Goal: Task Accomplishment & Management: Contribute content

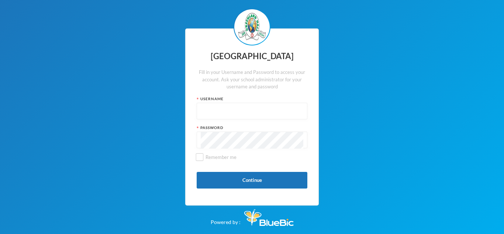
click at [278, 111] on input "text" at bounding box center [252, 111] width 103 height 17
type input "glh25cs25"
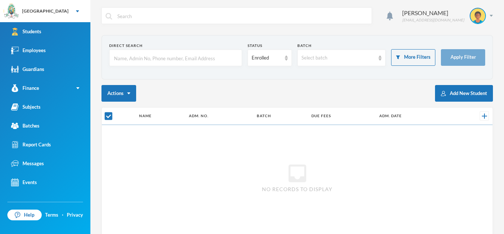
checkbox input "false"
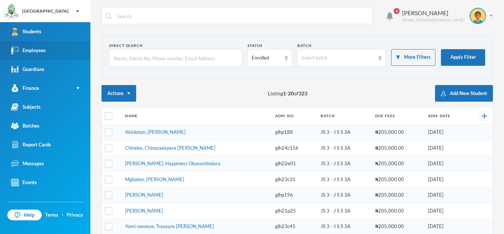
click at [39, 48] on div "Employees" at bounding box center [28, 51] width 35 height 8
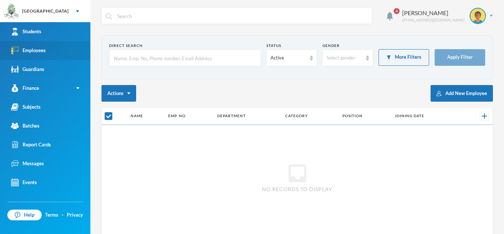
checkbox input "false"
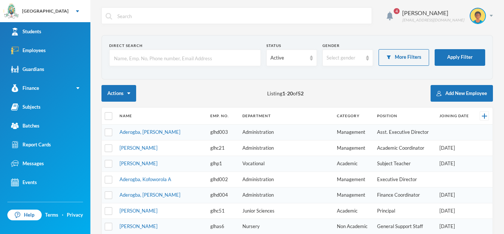
click at [129, 54] on input "text" at bounding box center [185, 58] width 144 height 17
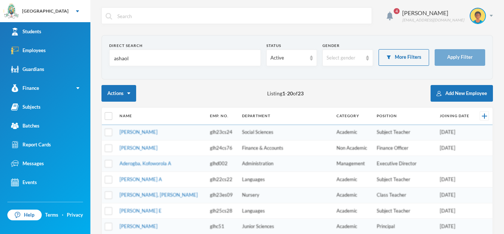
type input "ashaolu"
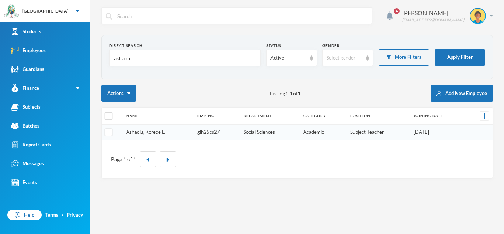
click at [138, 132] on link "Ashaolu, Korede E" at bounding box center [145, 132] width 39 height 6
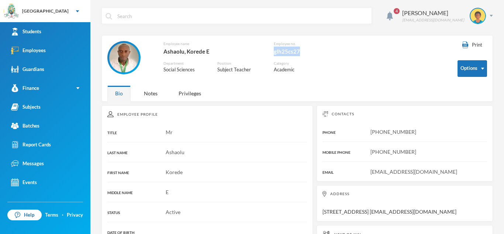
drag, startPoint x: 274, startPoint y: 51, endPoint x: 300, endPoint y: 51, distance: 26.2
click at [300, 51] on div "glh25cs27" at bounding box center [301, 52] width 55 height 10
copy div "glh25cs27"
click at [309, 48] on div "glh25cs27" at bounding box center [301, 52] width 55 height 10
drag, startPoint x: 371, startPoint y: 131, endPoint x: 417, endPoint y: 132, distance: 46.2
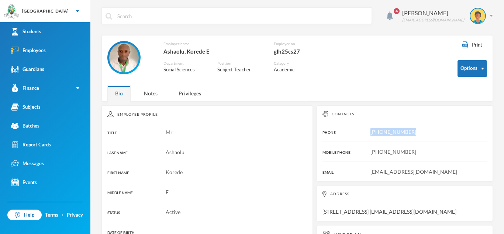
click at [417, 132] on div "[PHONE_NUMBER]" at bounding box center [405, 132] width 165 height 8
copy span "[PHONE_NUMBER]"
drag, startPoint x: 322, startPoint y: 210, endPoint x: 426, endPoint y: 213, distance: 103.4
click at [426, 213] on div "Address [STREET_ADDRESS] [EMAIL_ADDRESS][DOMAIN_NAME]" at bounding box center [405, 203] width 176 height 36
copy div "[STREET_ADDRESS]"
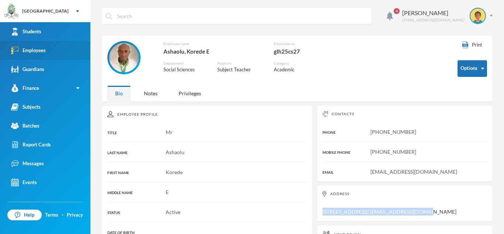
click at [70, 50] on link "Employees" at bounding box center [45, 50] width 90 height 19
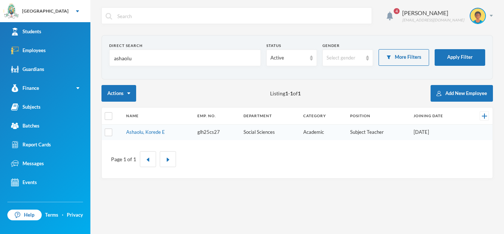
click at [183, 61] on input "ashaolu" at bounding box center [185, 58] width 144 height 17
type input "a"
type input "folorun"
click at [144, 133] on link "Folorunsho, Femi O" at bounding box center [146, 132] width 41 height 6
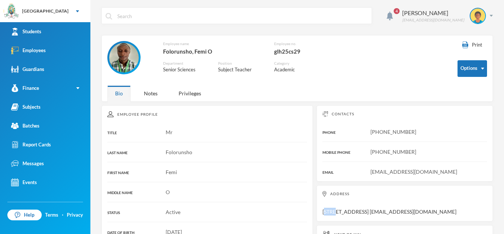
drag, startPoint x: 324, startPoint y: 210, endPoint x: 333, endPoint y: 209, distance: 8.5
click at [333, 209] on div "Address [STREET_ADDRESS] [EMAIL_ADDRESS][DOMAIN_NAME]" at bounding box center [405, 203] width 176 height 36
click at [325, 211] on div "Address [STREET_ADDRESS] [EMAIL_ADDRESS][DOMAIN_NAME]" at bounding box center [405, 203] width 176 height 36
click at [323, 211] on div "Address [STREET_ADDRESS] [EMAIL_ADDRESS][DOMAIN_NAME]" at bounding box center [405, 203] width 176 height 36
drag, startPoint x: 323, startPoint y: 211, endPoint x: 413, endPoint y: 209, distance: 90.1
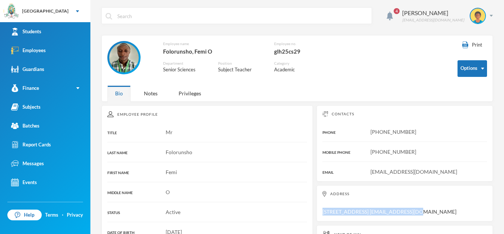
click at [413, 209] on div "Address [STREET_ADDRESS] [EMAIL_ADDRESS][DOMAIN_NAME]" at bounding box center [405, 203] width 176 height 36
copy div "[STREET_ADDRESS]"
drag, startPoint x: 372, startPoint y: 131, endPoint x: 414, endPoint y: 127, distance: 43.0
click at [414, 127] on div "Contacts PHONE [PHONE_NUMBER] MOBILE PHONE [PHONE_NUMBER] EMAIL [EMAIL_ADDRESS]…" at bounding box center [405, 143] width 176 height 76
copy span "[PHONE_NUMBER]"
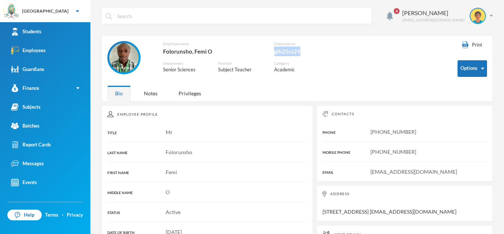
drag, startPoint x: 273, startPoint y: 49, endPoint x: 302, endPoint y: 51, distance: 28.4
click at [302, 51] on div "Employee name Folorunsho, Femi O Employee no. glh25cs29 Department Senior Scien…" at bounding box center [217, 61] width 221 height 41
copy div "glh25cs29"
click at [46, 52] on link "Employees" at bounding box center [45, 50] width 90 height 19
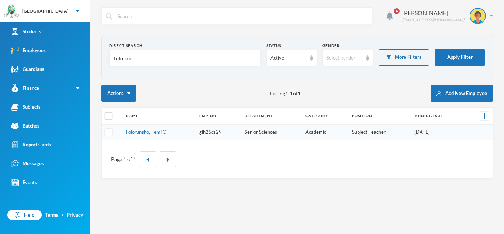
click at [134, 59] on input "folorun" at bounding box center [185, 58] width 144 height 17
type input "f"
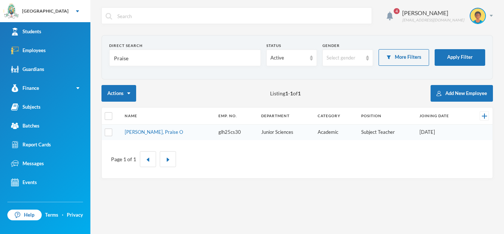
type input "Praise"
click at [178, 133] on td "[PERSON_NAME], Praise O" at bounding box center [168, 132] width 94 height 16
click at [149, 130] on link "[PERSON_NAME], Praise O" at bounding box center [154, 132] width 58 height 6
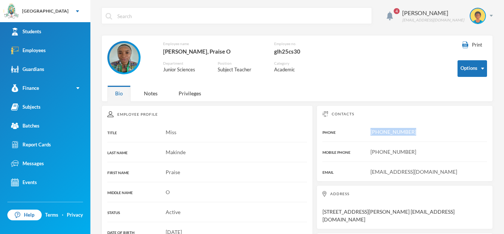
drag, startPoint x: 371, startPoint y: 132, endPoint x: 415, endPoint y: 131, distance: 44.3
click at [415, 131] on div "[PHONE_NUMBER]" at bounding box center [405, 132] width 165 height 8
copy span "[PHONE_NUMBER]"
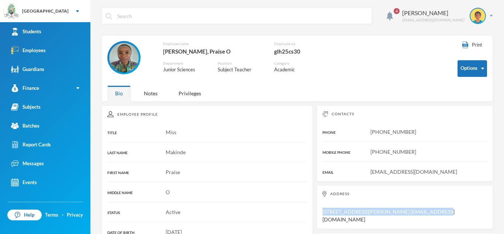
drag, startPoint x: 323, startPoint y: 211, endPoint x: 434, endPoint y: 202, distance: 111.8
click at [434, 202] on div "Address [STREET_ADDRESS][PERSON_NAME] [EMAIL_ADDRESS][DOMAIN_NAME]" at bounding box center [405, 207] width 176 height 44
copy div "[STREET_ADDRESS][PERSON_NAME]"
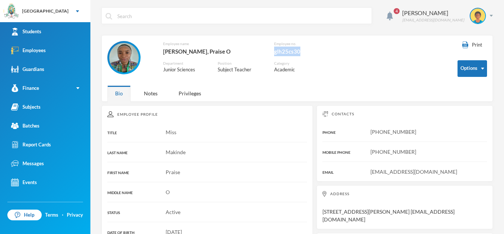
drag, startPoint x: 274, startPoint y: 51, endPoint x: 300, endPoint y: 51, distance: 26.2
click at [300, 51] on div "glh25cs30" at bounding box center [301, 52] width 55 height 10
copy div "glh25cs30"
click at [46, 49] on link "Employees" at bounding box center [45, 50] width 90 height 19
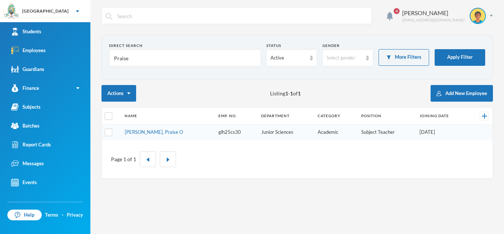
click at [142, 56] on input "Praise" at bounding box center [185, 58] width 144 height 17
type input "P"
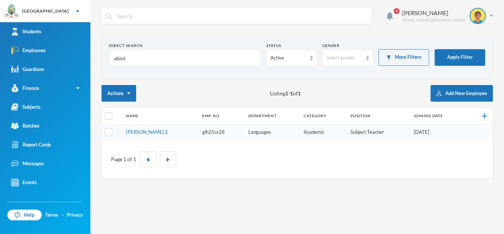
type input "abiola"
click at [141, 133] on link "[PERSON_NAME] E" at bounding box center [147, 132] width 42 height 6
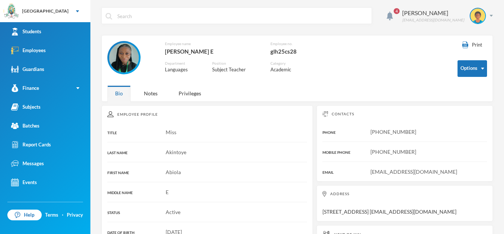
click at [141, 133] on div "Miss" at bounding box center [207, 132] width 200 height 8
drag, startPoint x: 371, startPoint y: 132, endPoint x: 413, endPoint y: 133, distance: 42.5
click at [413, 133] on div "[PHONE_NUMBER]" at bounding box center [405, 132] width 165 height 8
copy span "[PHONE_NUMBER]"
drag, startPoint x: 323, startPoint y: 211, endPoint x: 425, endPoint y: 210, distance: 101.9
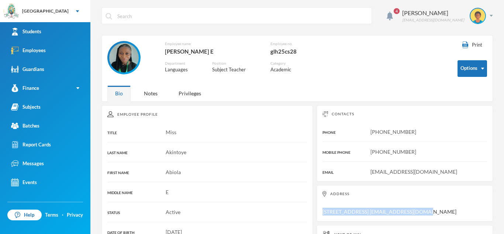
click at [425, 210] on div "Address [STREET_ADDRESS] [EMAIL_ADDRESS][DOMAIN_NAME]" at bounding box center [405, 203] width 176 height 36
drag, startPoint x: 271, startPoint y: 52, endPoint x: 298, endPoint y: 52, distance: 27.3
click at [298, 52] on div "glh25cs28" at bounding box center [300, 52] width 58 height 10
click at [154, 93] on div "Notes" at bounding box center [150, 93] width 29 height 16
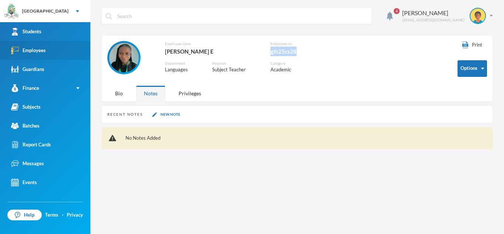
click at [48, 52] on link "Employees" at bounding box center [45, 50] width 90 height 19
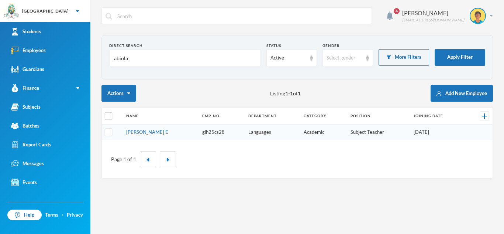
click at [137, 54] on input "abiola" at bounding box center [185, 58] width 144 height 17
type input "a"
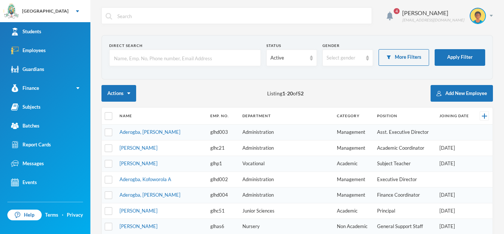
click at [239, 149] on td "Administration" at bounding box center [286, 148] width 94 height 16
click at [143, 149] on link "[PERSON_NAME]" at bounding box center [139, 148] width 38 height 6
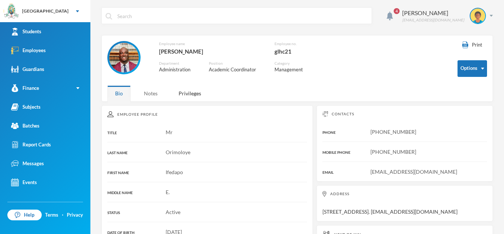
click at [149, 94] on div "Notes" at bounding box center [150, 93] width 29 height 16
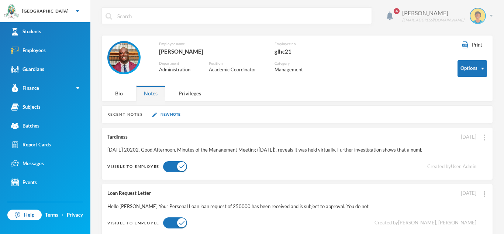
click at [451, 15] on div "[PERSON_NAME]" at bounding box center [433, 12] width 62 height 9
click at [435, 16] on div "[PERSON_NAME]" at bounding box center [433, 12] width 62 height 9
click at [469, 35] on div "My Profile" at bounding box center [472, 37] width 33 height 8
click at [124, 96] on div "Bio" at bounding box center [118, 93] width 23 height 16
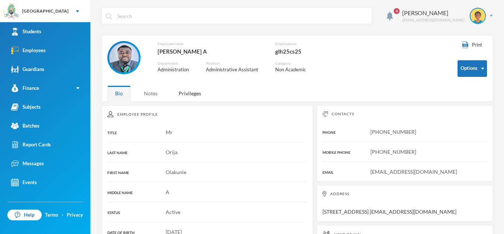
click at [156, 94] on div "Notes" at bounding box center [150, 93] width 29 height 16
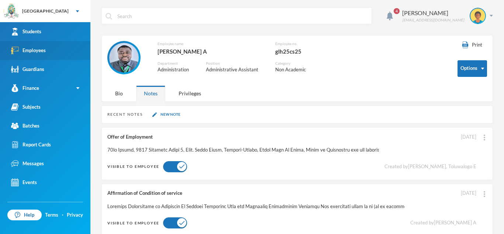
click at [61, 50] on link "Employees" at bounding box center [45, 50] width 90 height 19
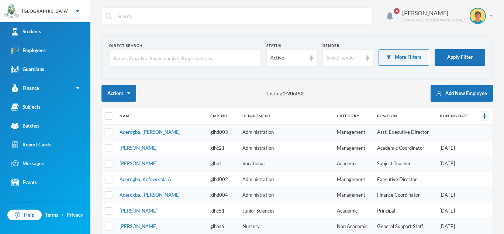
click at [137, 55] on input "text" at bounding box center [185, 58] width 144 height 17
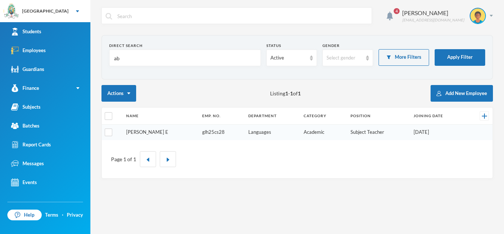
type input "ab"
click at [145, 134] on link "[PERSON_NAME] E" at bounding box center [147, 132] width 42 height 6
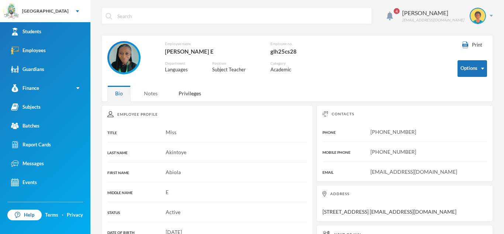
click at [148, 96] on div "Notes" at bounding box center [150, 93] width 29 height 16
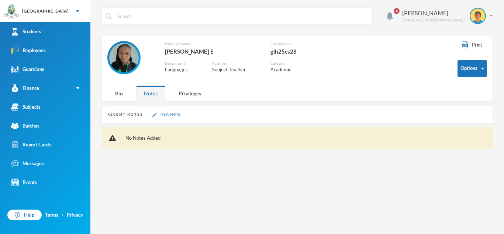
click at [162, 116] on button "New Note" at bounding box center [166, 114] width 32 height 6
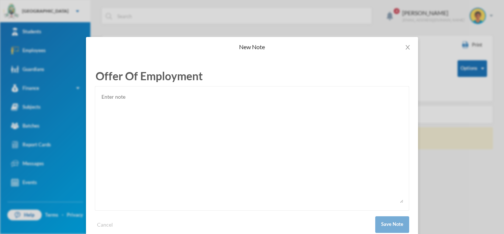
type input "Offer Of Employment"
click at [126, 118] on textarea at bounding box center [252, 147] width 303 height 111
paste textarea "21st August, 2025 Akintoye Abiola 15, Oyewole Street, Iroko Town, Ogun State De…"
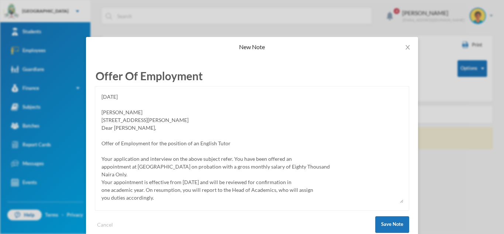
scroll to position [99, 0]
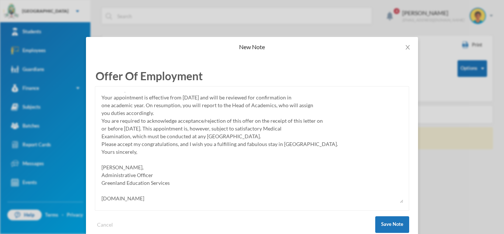
click at [397, 152] on textarea "21st August, 2025 Akintoye Abiola 15, Oyewole Street, Iroko Town, Ogun State De…" at bounding box center [252, 147] width 303 height 111
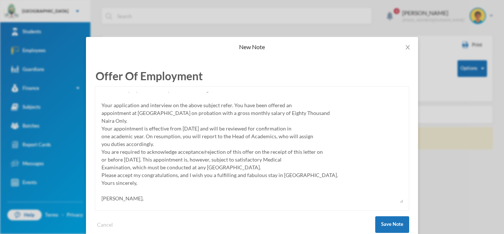
scroll to position [72, 0]
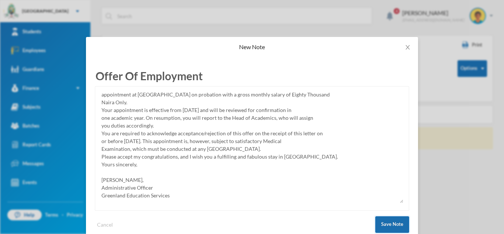
type textarea "21st August, 2025 Akintoye Abiola 15, Oyewole Street, Iroko Town, Ogun State De…"
click at [388, 224] on button "Save Note" at bounding box center [392, 224] width 34 height 17
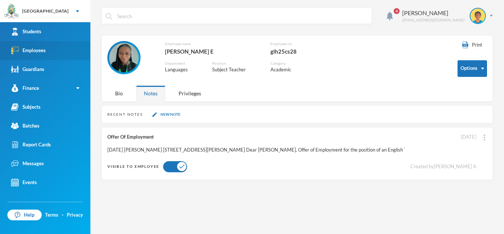
click at [45, 50] on div "Employees" at bounding box center [28, 51] width 35 height 8
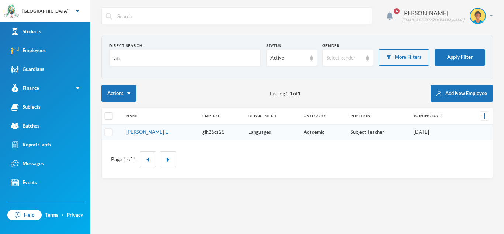
click at [127, 57] on input "ab" at bounding box center [185, 58] width 144 height 17
type input "a"
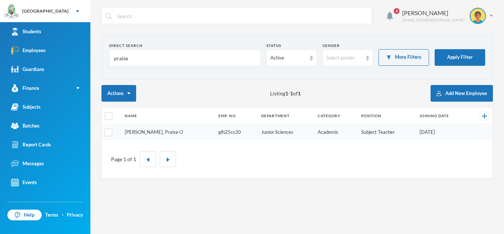
type input "praise"
click at [139, 133] on link "[PERSON_NAME], Praise O" at bounding box center [154, 132] width 58 height 6
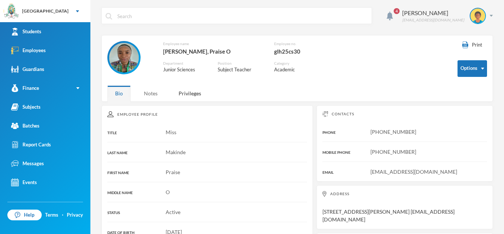
click at [149, 96] on div "Notes" at bounding box center [150, 93] width 29 height 16
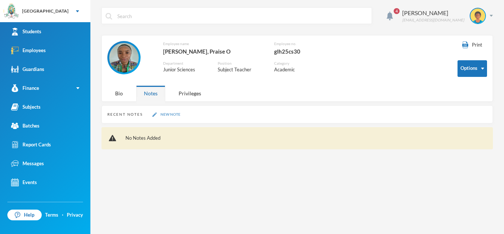
click at [161, 113] on button "New Note" at bounding box center [166, 114] width 32 height 6
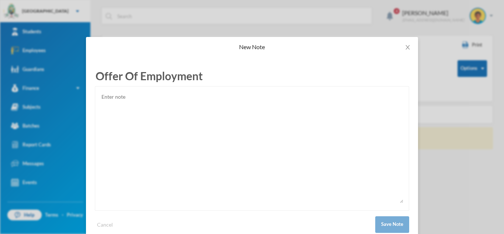
type input "Offer Of Employment"
click at [121, 95] on textarea at bounding box center [252, 147] width 303 height 111
paste textarea "21st August, 2025 Makinde Praise 36B Ezekiel Ayobola Street, Alakuko, Lagos Dea…"
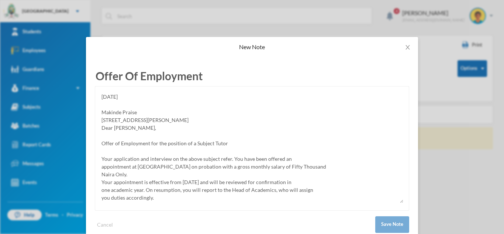
scroll to position [99, 0]
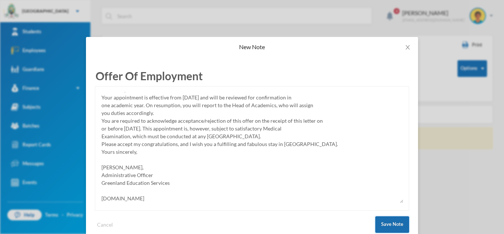
type textarea "21st August, 2025 Makinde Praise 36B Ezekiel Ayobola Street, Alakuko, Lagos Dea…"
click at [388, 218] on button "Save Note" at bounding box center [392, 224] width 34 height 17
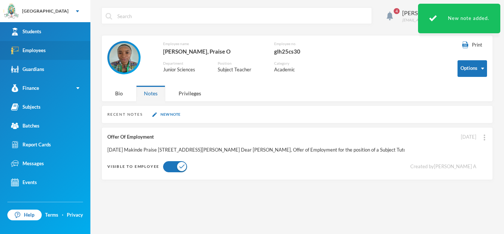
click at [59, 52] on link "Employees" at bounding box center [45, 50] width 90 height 19
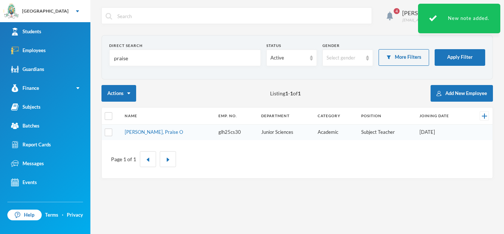
click at [152, 61] on input "praise" at bounding box center [185, 58] width 144 height 17
type input "p"
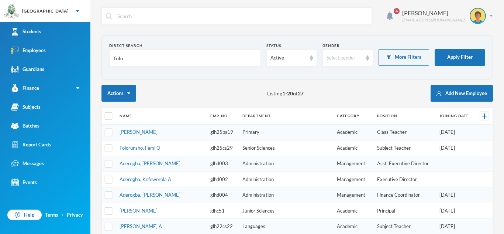
type input "folo"
click at [162, 89] on div "Actions Listing 1 - 20 of 27 Add New Employee" at bounding box center [298, 93] width 392 height 17
click at [140, 147] on link "Folorunsho, Femi O" at bounding box center [140, 148] width 41 height 6
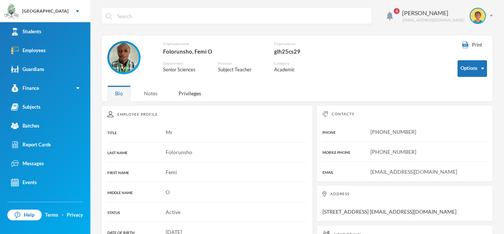
click at [150, 93] on div "Notes" at bounding box center [150, 93] width 29 height 16
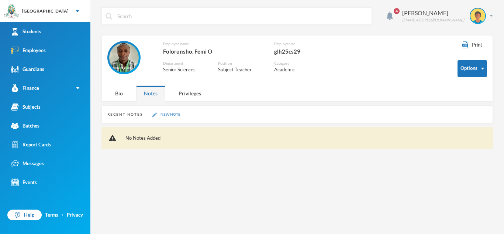
click at [161, 113] on button "New Note" at bounding box center [166, 114] width 32 height 6
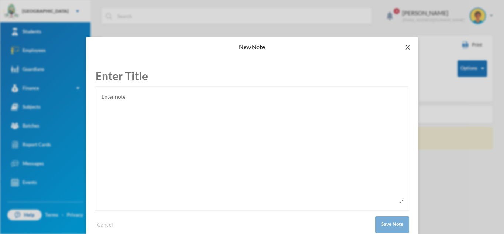
click at [407, 49] on icon "icon: close" at bounding box center [408, 47] width 6 height 6
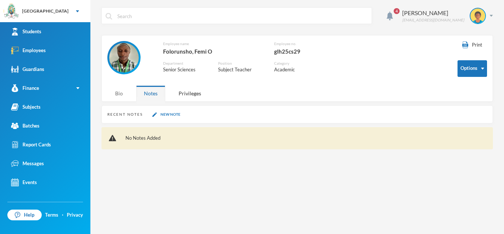
click at [121, 93] on div "Bio" at bounding box center [118, 93] width 23 height 16
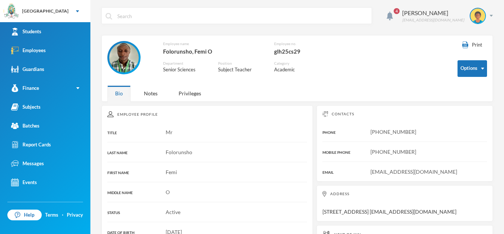
click at [227, 115] on div "Employee Profile" at bounding box center [207, 114] width 200 height 6
click at [66, 49] on link "Employees" at bounding box center [45, 50] width 90 height 19
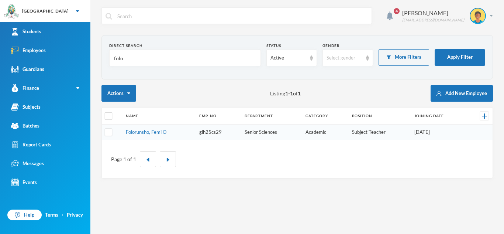
click at [131, 55] on input "folo" at bounding box center [185, 58] width 144 height 17
type input "f"
type input "kored"
click at [140, 132] on link "Ashaolu, Korede E" at bounding box center [145, 132] width 39 height 6
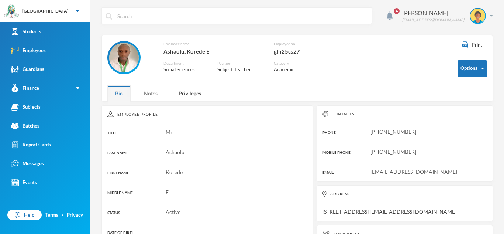
click at [149, 93] on div "Notes" at bounding box center [150, 93] width 29 height 16
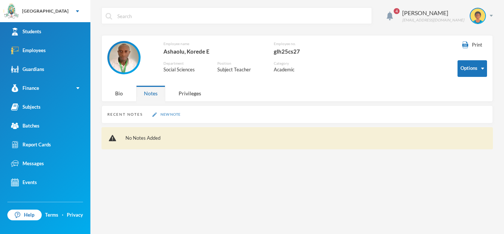
click at [163, 113] on button "New Note" at bounding box center [166, 114] width 32 height 6
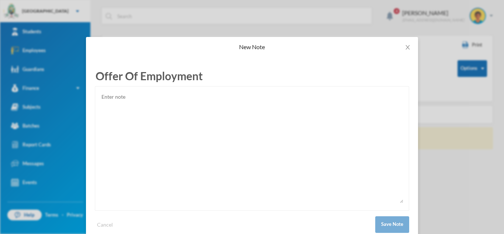
type input "Offer Of Employment"
click at [128, 111] on textarea at bounding box center [252, 147] width 303 height 111
paste textarea "28th August, 2025 Korede Emmanuel Alakuko, Lagos. Dear Mr Korede, Offer of Empl…"
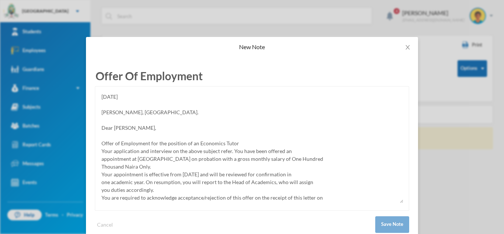
scroll to position [99, 0]
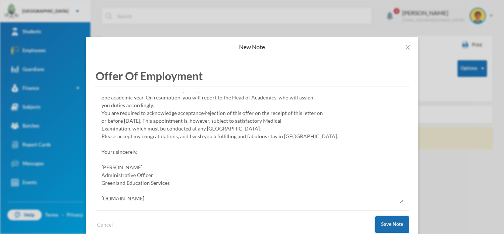
type textarea "28th August, 2025 Korede Emmanuel Alakuko, Lagos. Dear Mr Korede, Offer of Empl…"
click at [391, 220] on button "Save Note" at bounding box center [392, 224] width 34 height 17
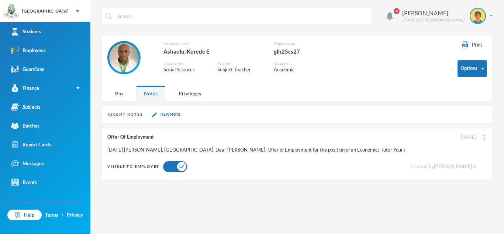
click at [185, 29] on div "4 Orija Olakunle olakunle.orija@greenlandhall.org" at bounding box center [298, 21] width 392 height 28
click at [490, 15] on img at bounding box center [491, 16] width 3 height 2
click at [478, 51] on button "Logout" at bounding box center [472, 53] width 33 height 11
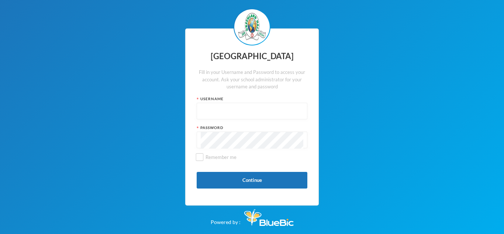
click at [413, 161] on div "Greenland Hall Fill in your Username and Password to access your account. Ask y…" at bounding box center [252, 117] width 504 height 234
